Goal: Use online tool/utility: Utilize a website feature to perform a specific function

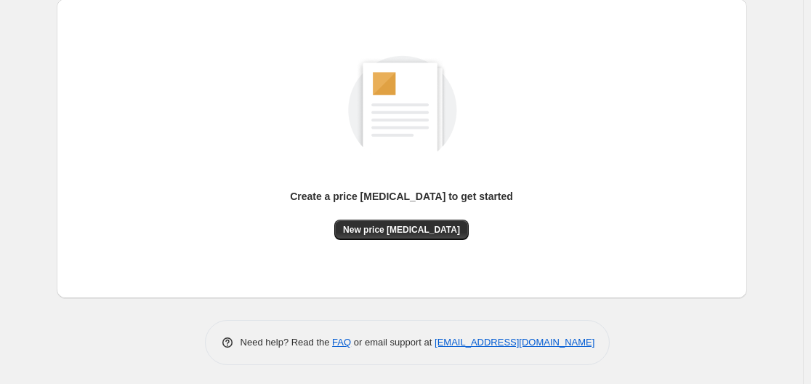
scroll to position [161, 0]
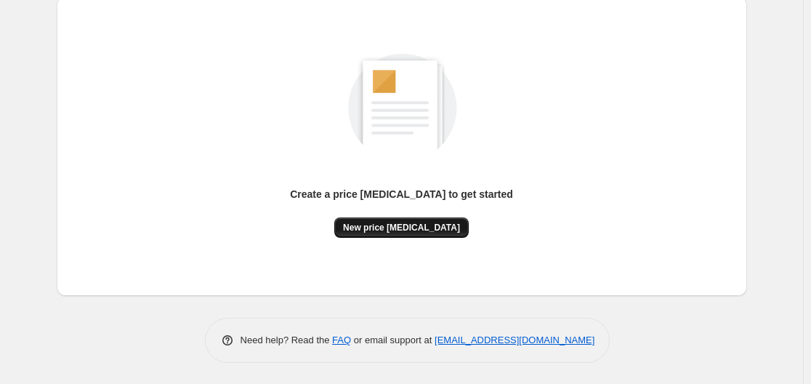
click at [411, 217] on button "New price [MEDICAL_DATA]" at bounding box center [401, 227] width 134 height 20
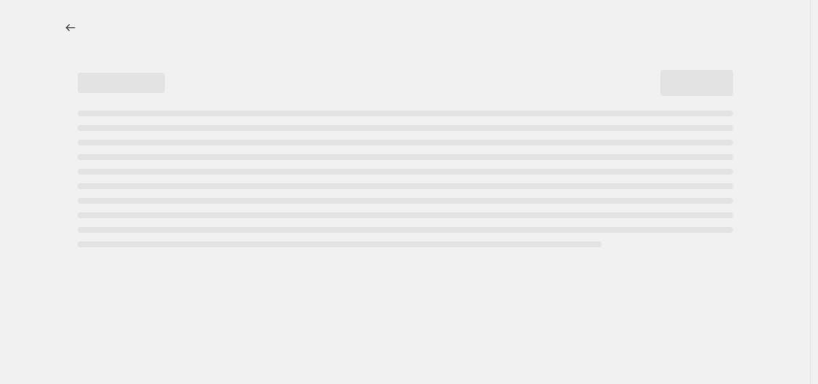
select select "percentage"
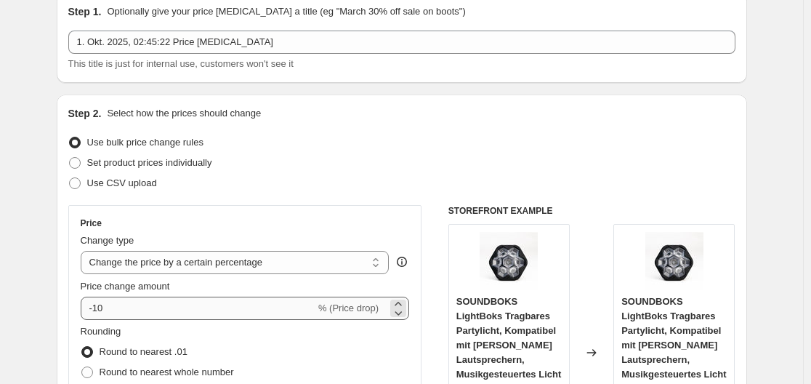
scroll to position [145, 0]
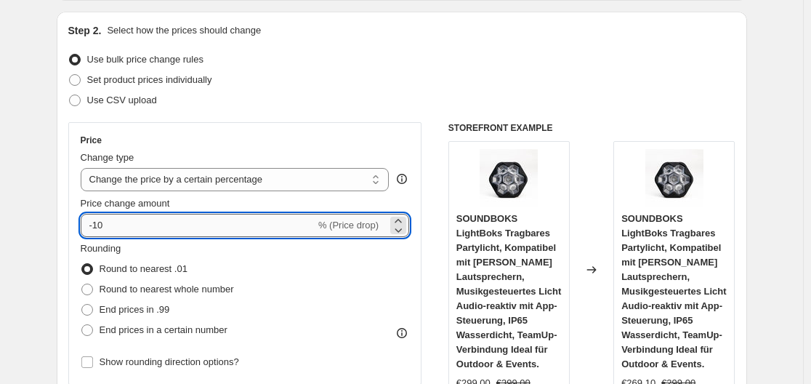
click at [192, 230] on input "-10" at bounding box center [198, 225] width 235 height 23
type input "-1"
type input "-35"
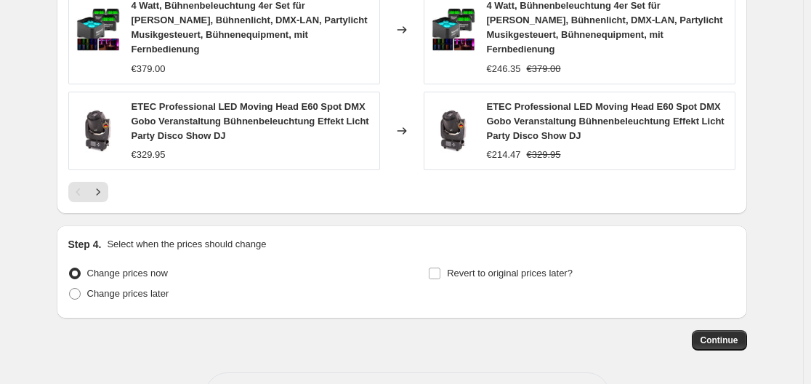
scroll to position [1253, 0]
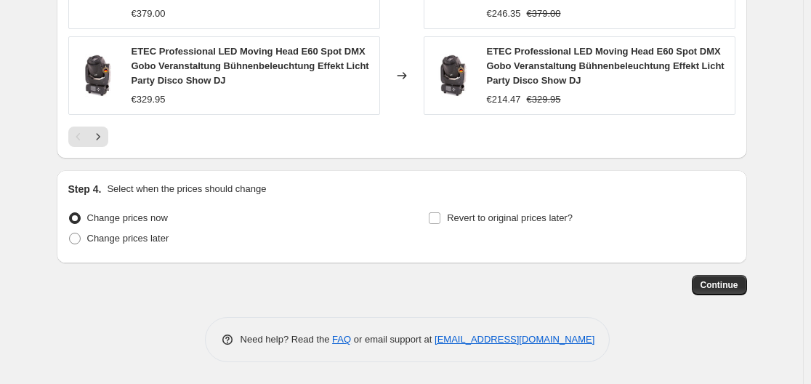
click at [712, 281] on span "Continue" at bounding box center [720, 285] width 38 height 12
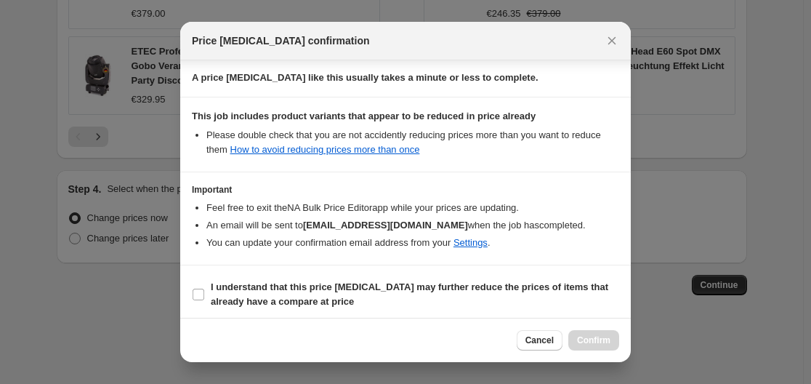
scroll to position [228, 0]
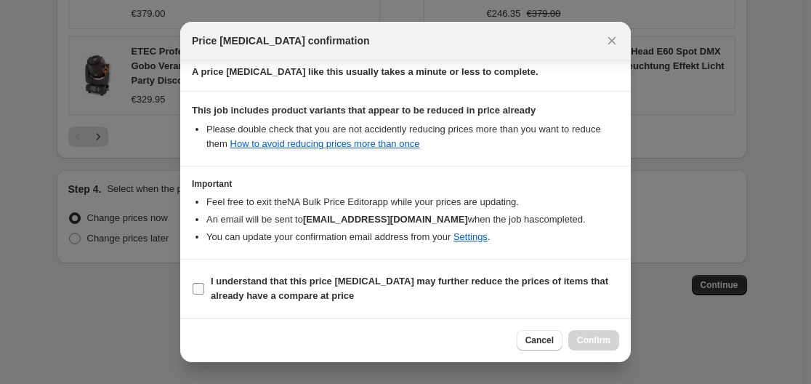
click at [195, 297] on label "I understand that this price [MEDICAL_DATA] may further reduce the prices of it…" at bounding box center [405, 288] width 427 height 35
click at [195, 294] on input "I understand that this price [MEDICAL_DATA] may further reduce the prices of it…" at bounding box center [199, 289] width 12 height 12
checkbox input "true"
click at [590, 335] on span "Confirm" at bounding box center [593, 340] width 33 height 12
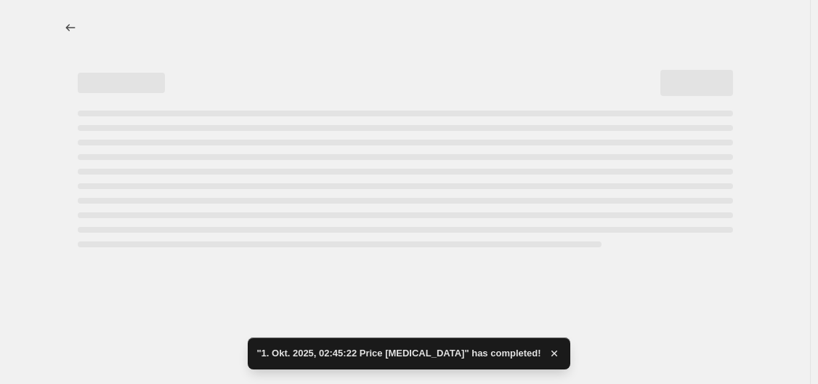
select select "percentage"
